Goal: Check status: Check status

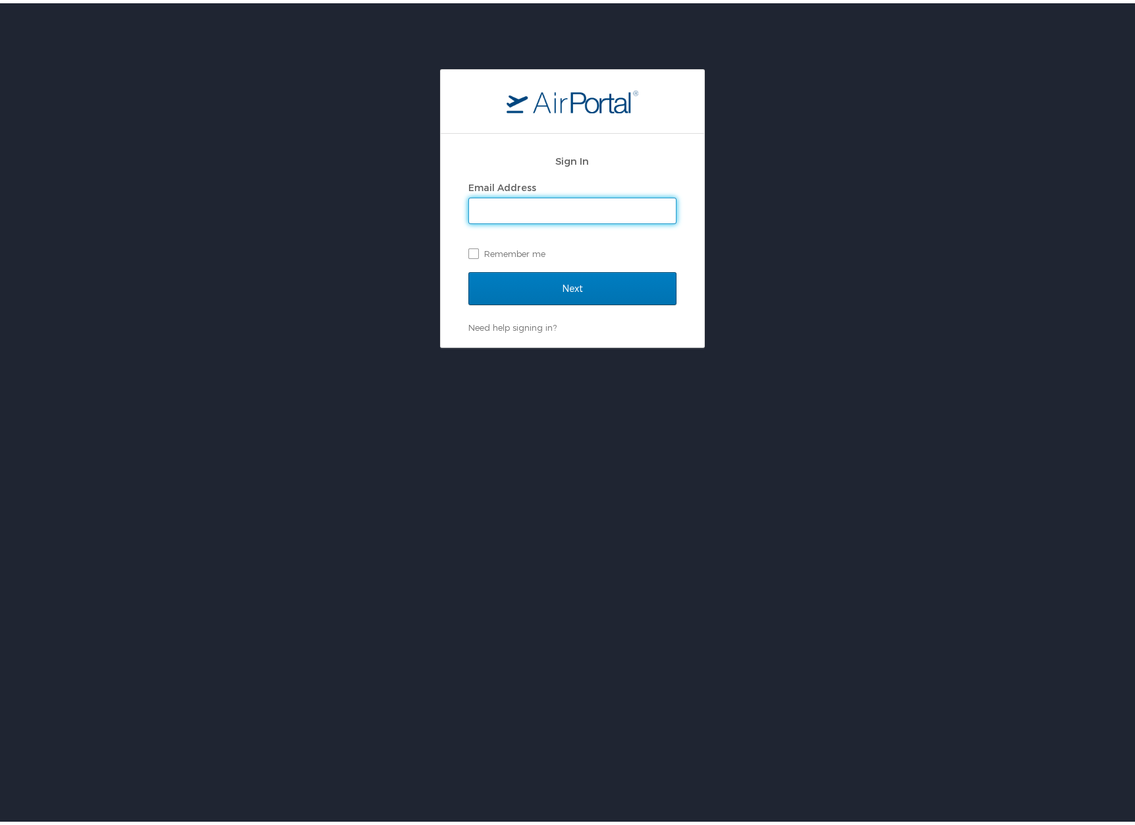
type input "SASERRANO@GMAIL.COM"
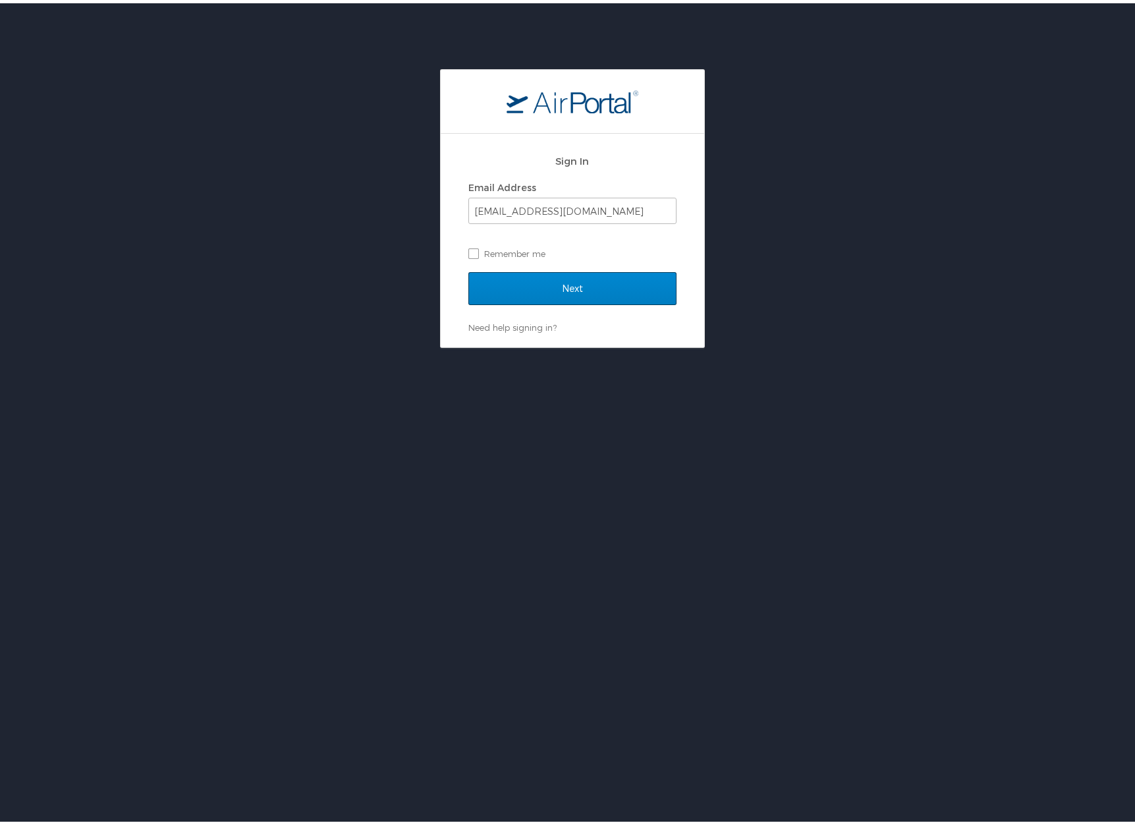
click at [528, 287] on input "Next" at bounding box center [572, 285] width 208 height 33
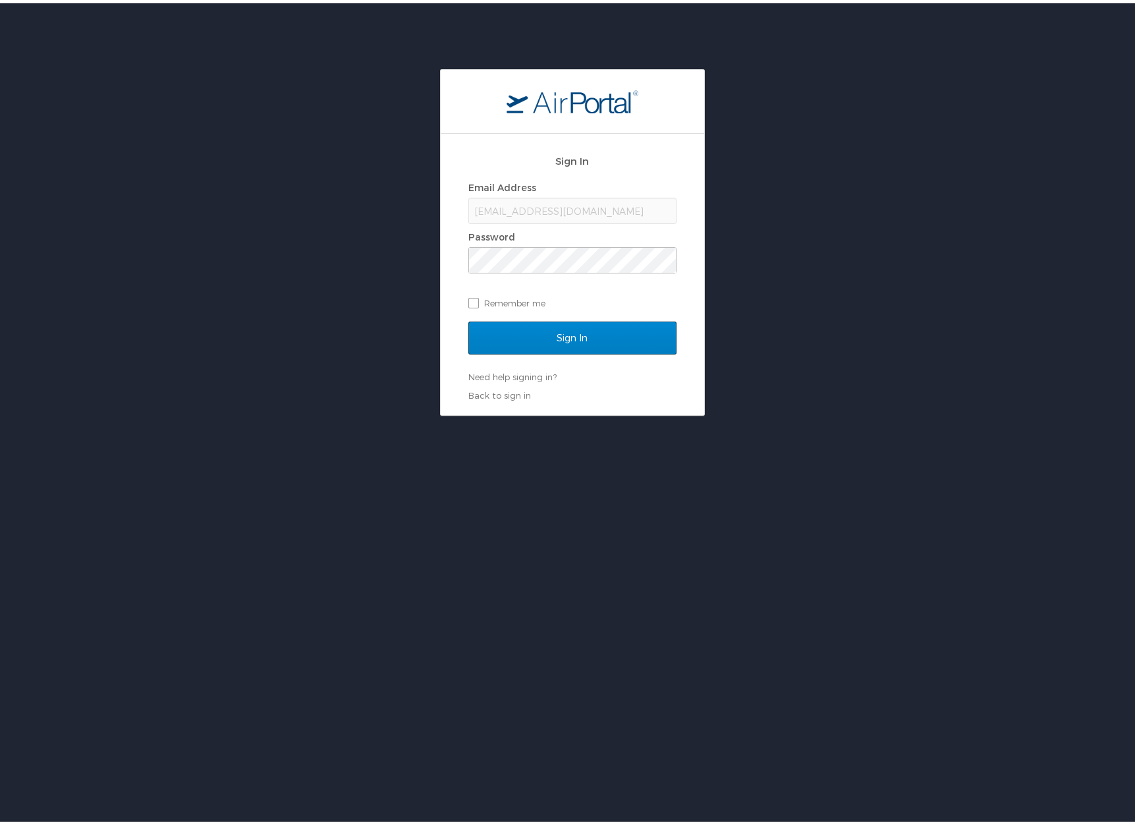
click at [568, 336] on input "Sign In" at bounding box center [572, 334] width 208 height 33
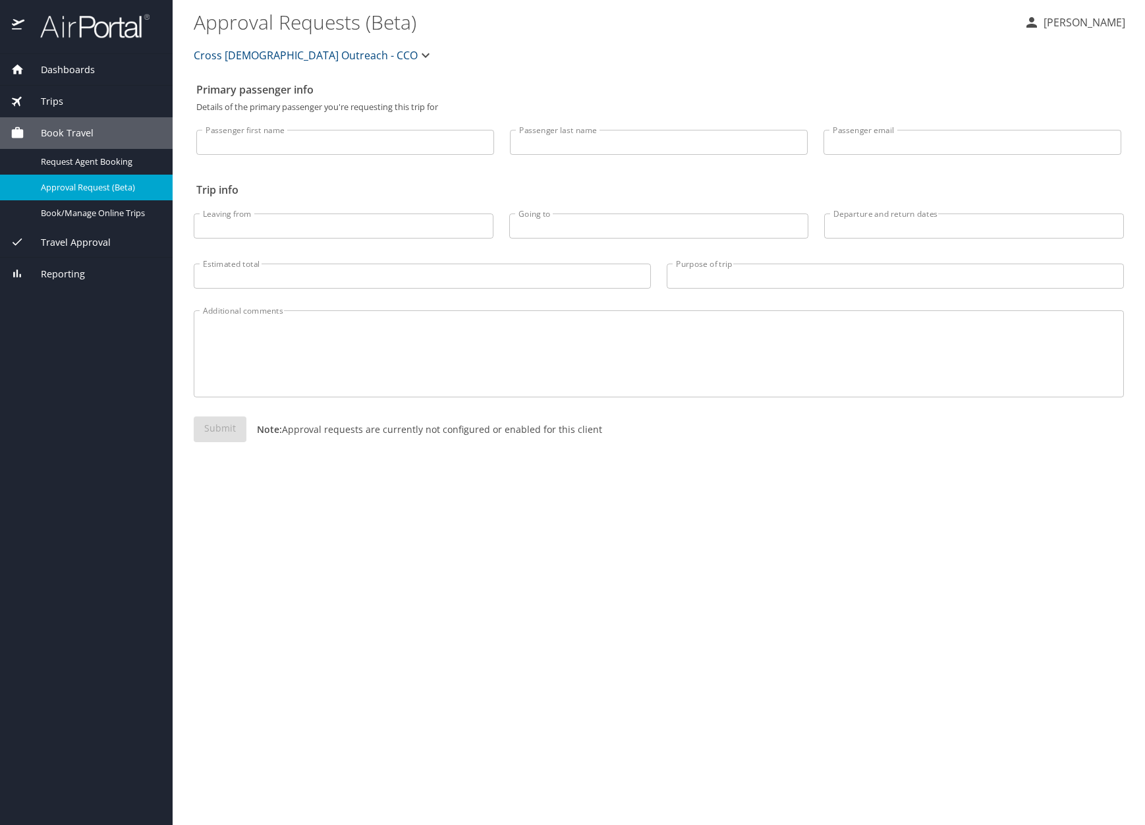
click at [74, 95] on div "Trips" at bounding box center [87, 101] width 152 height 14
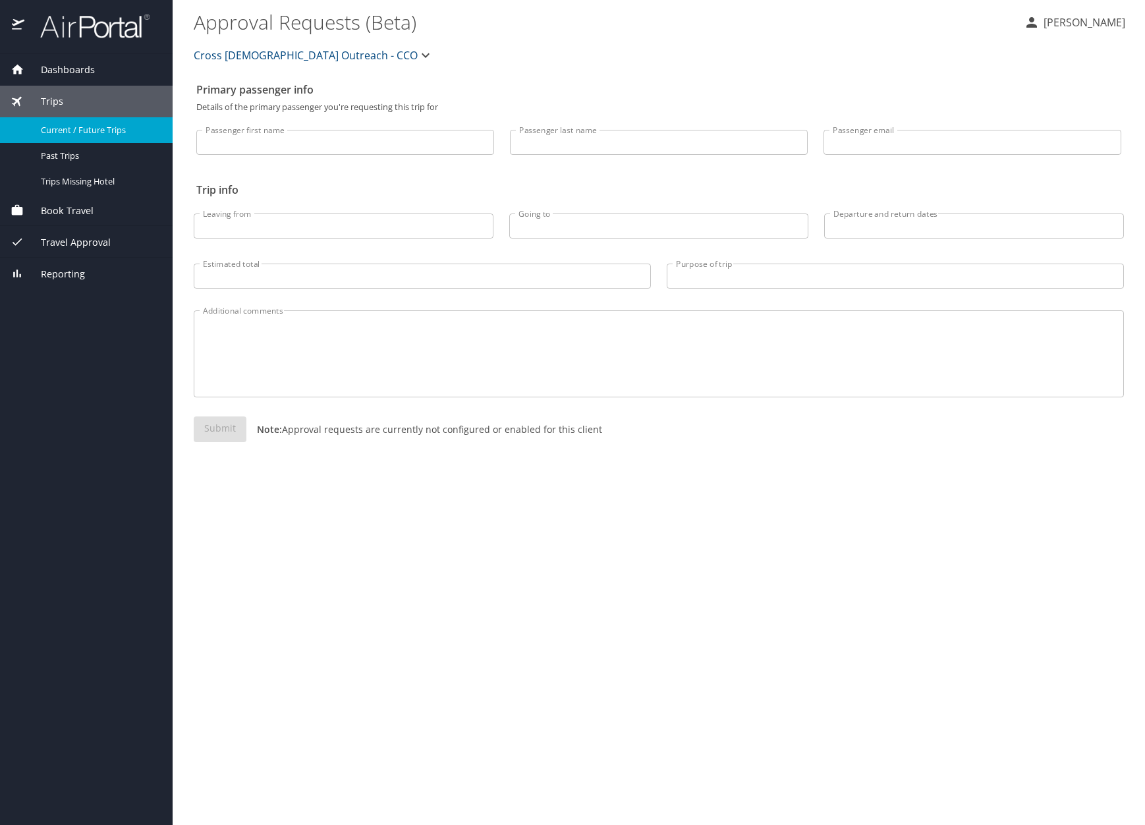
click at [54, 130] on span "Current / Future Trips" at bounding box center [99, 130] width 116 height 13
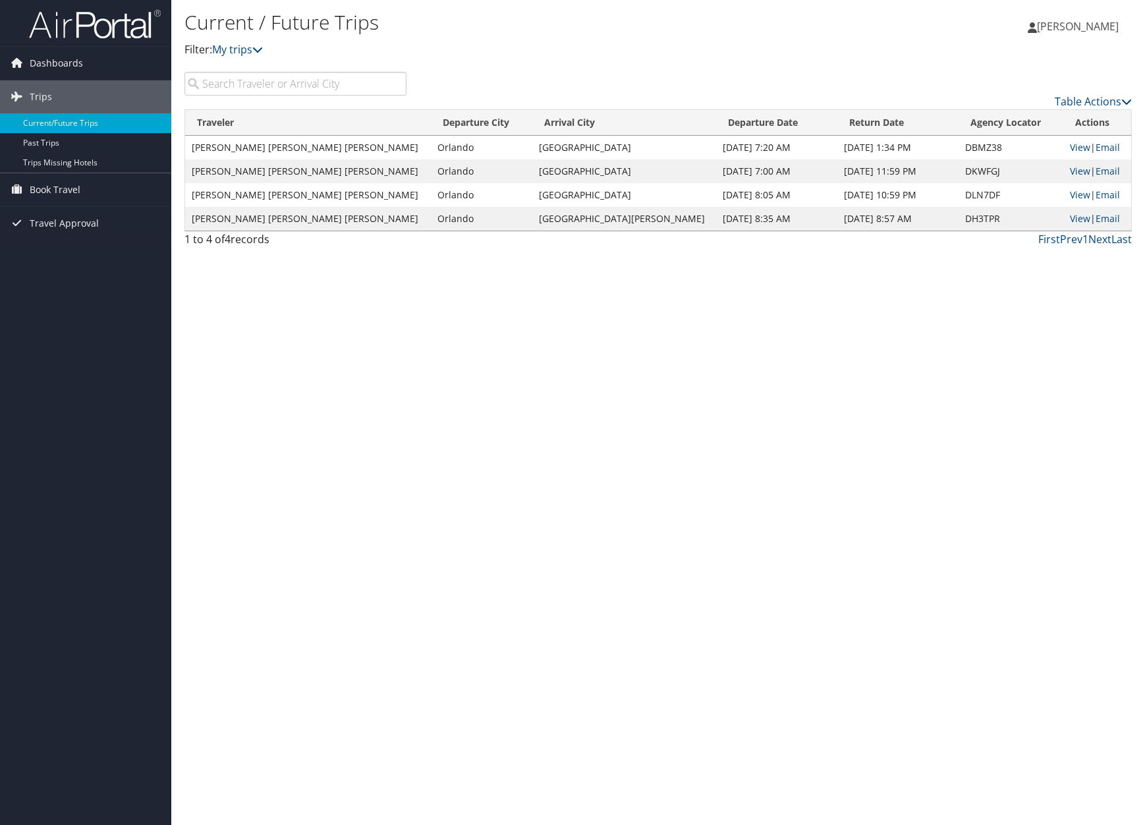
click at [327, 169] on td "[PERSON_NAME] [PERSON_NAME] [PERSON_NAME]" at bounding box center [308, 171] width 246 height 24
click at [1072, 169] on link "View" at bounding box center [1080, 171] width 20 height 13
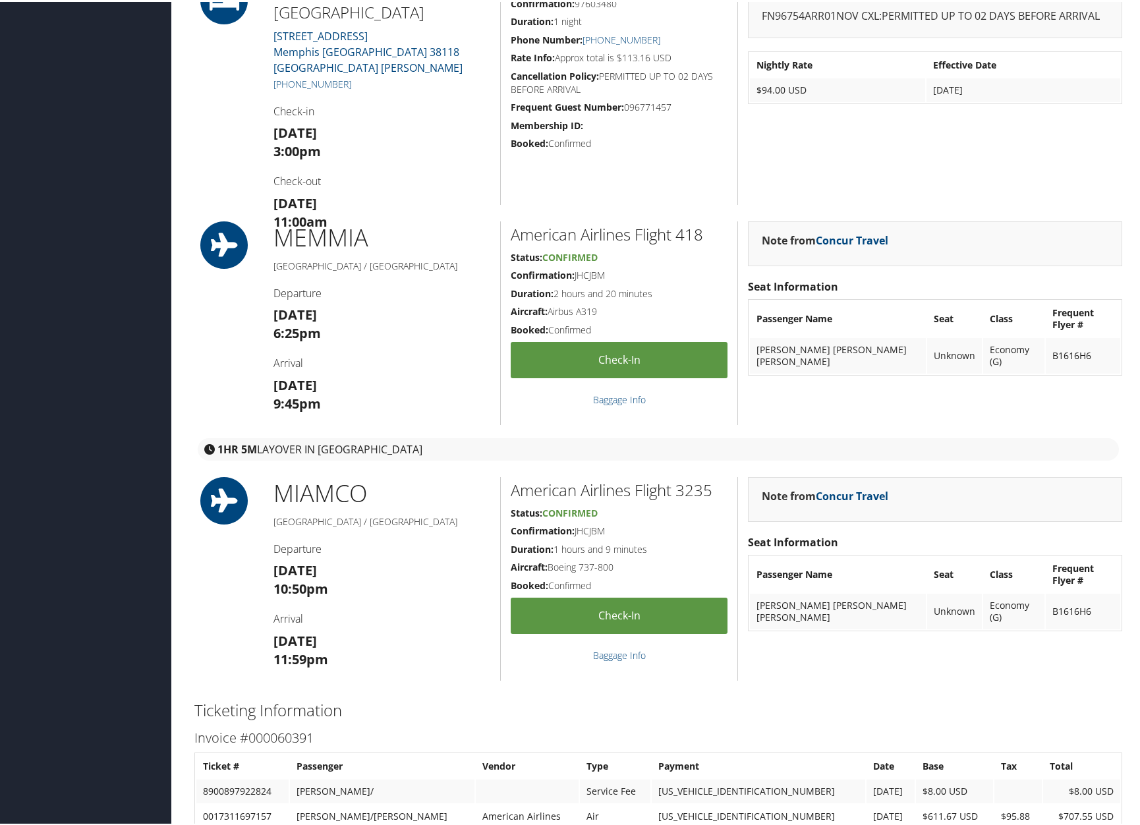
scroll to position [1472, 0]
